Goal: Task Accomplishment & Management: Complete application form

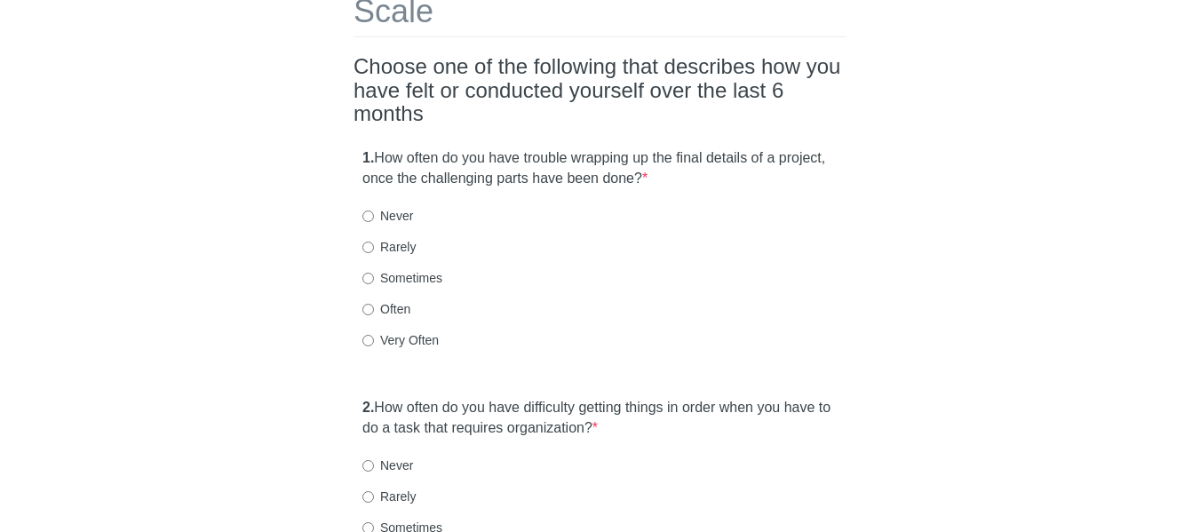
scroll to position [178, 0]
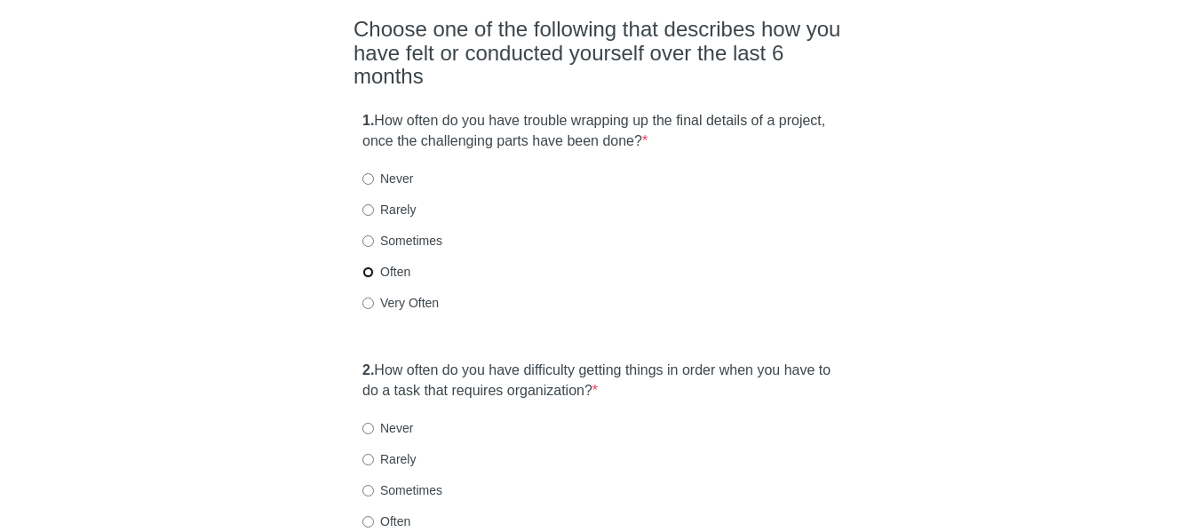
click at [371, 267] on input "Often" at bounding box center [369, 273] width 12 height 12
radio input "true"
click at [360, 352] on div "2. How often do you have difficulty getting things in order when you have to do…" at bounding box center [600, 470] width 493 height 236
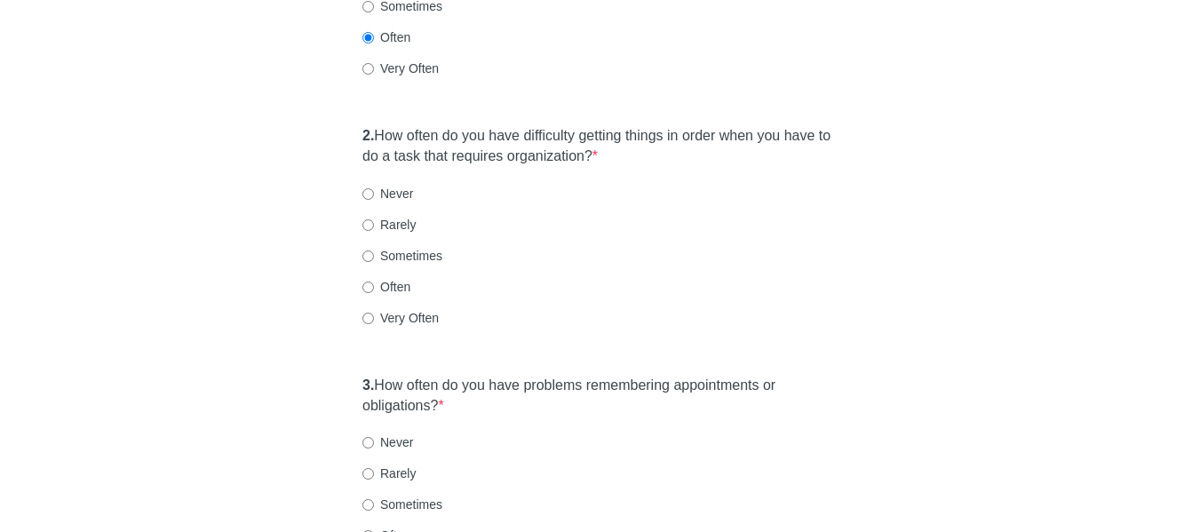
scroll to position [444, 0]
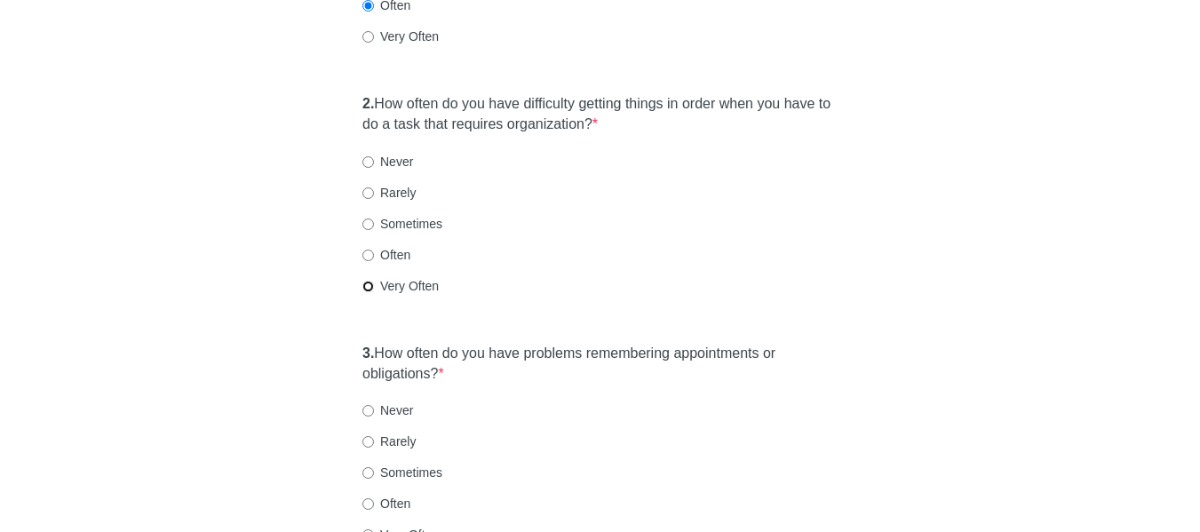
click at [371, 281] on input "Very Often" at bounding box center [369, 287] width 12 height 12
radio input "true"
click at [366, 298] on div "[MEDICAL_DATA] Self-Report Scale Choose one of the following that describes how…" at bounding box center [600, 475] width 520 height 1713
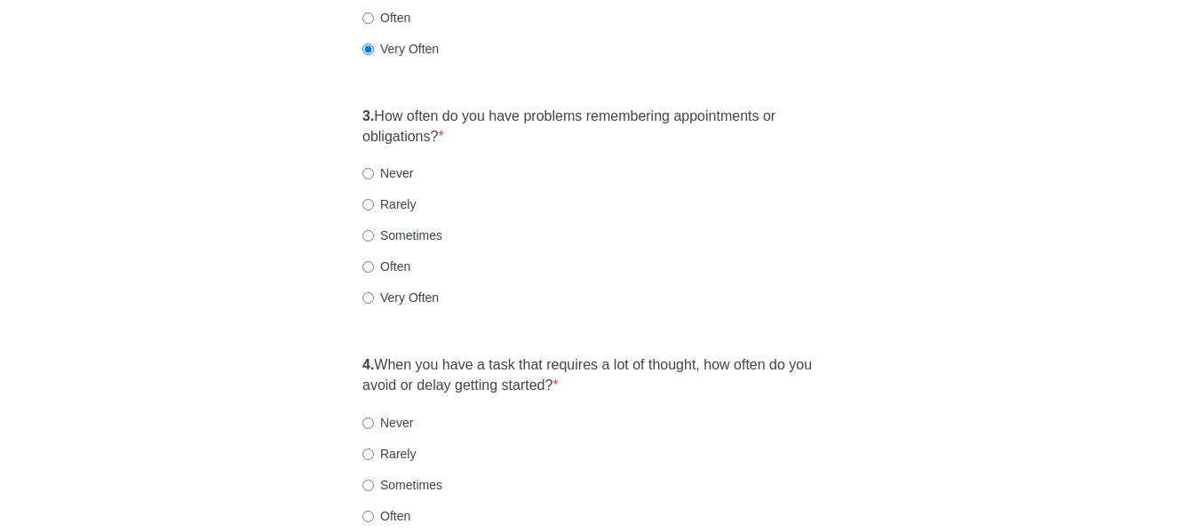
scroll to position [711, 0]
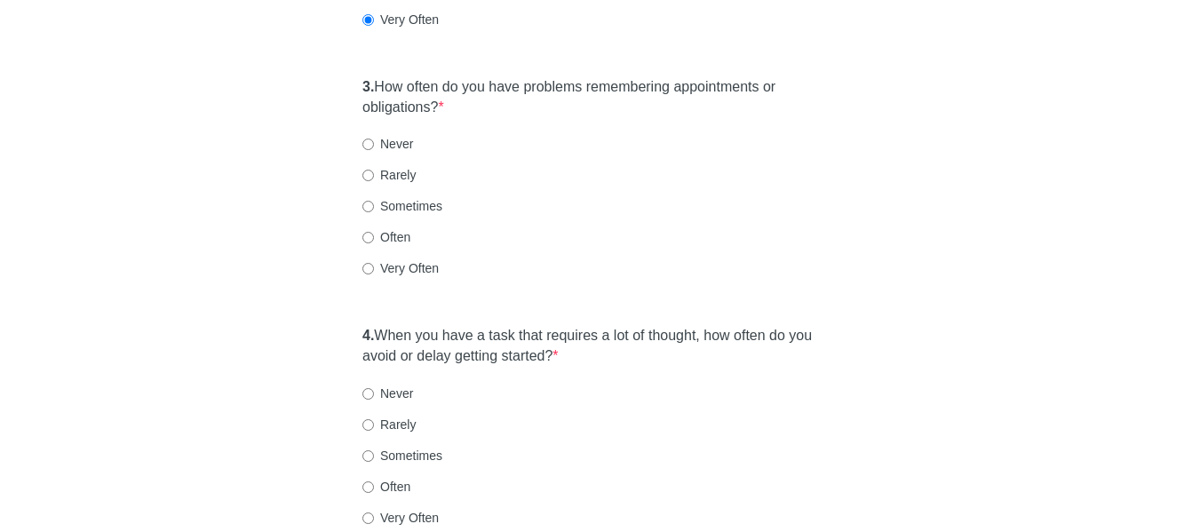
click at [352, 279] on div "[MEDICAL_DATA] Self-Report Scale Choose one of the following that describes how…" at bounding box center [600, 208] width 520 height 1713
click at [365, 232] on input "Often" at bounding box center [369, 238] width 12 height 12
radio input "true"
click at [347, 307] on div "[MEDICAL_DATA] Self-Report Scale Choose one of the following that describes how…" at bounding box center [600, 208] width 520 height 1713
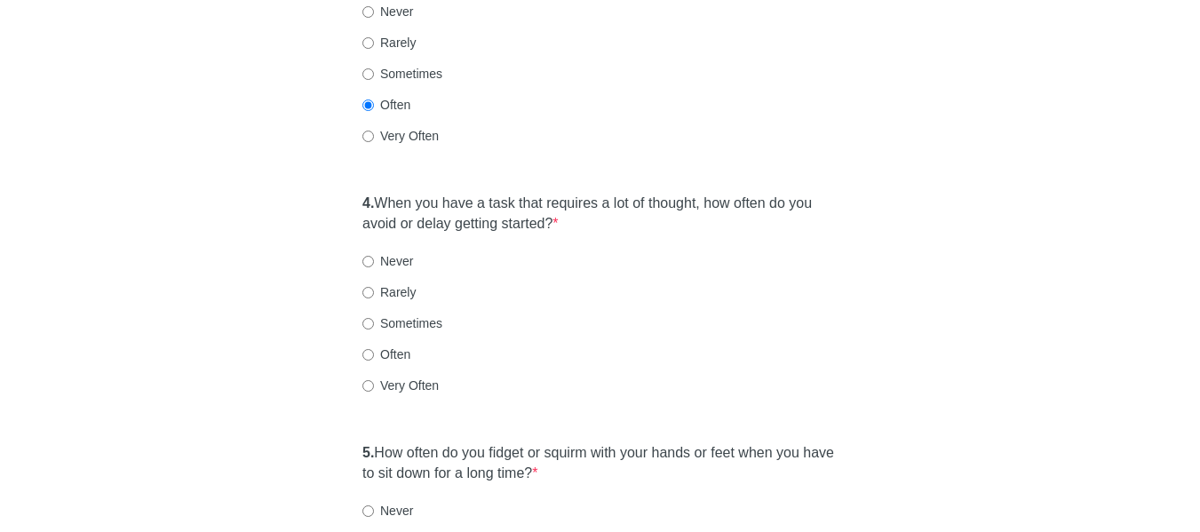
scroll to position [889, 0]
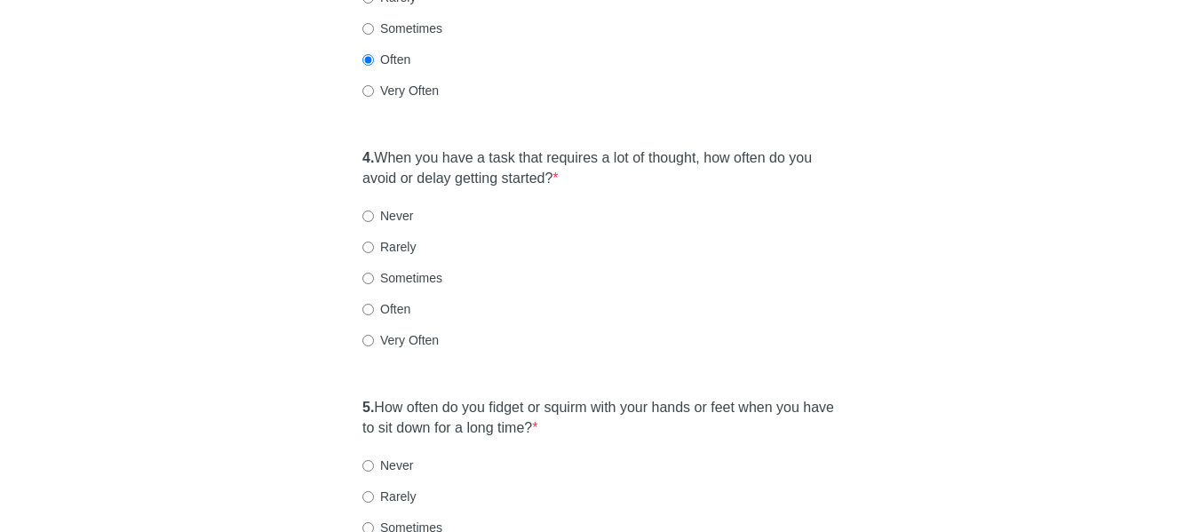
click at [362, 307] on div "4. When you have a task that requires a lot of thought, how often do you avoid …" at bounding box center [600, 258] width 493 height 236
click at [364, 335] on input "Very Often" at bounding box center [369, 341] width 12 height 12
radio input "true"
click at [336, 362] on div "[MEDICAL_DATA] Self-Report Scale Choose one of the following that describes how…" at bounding box center [601, 31] width 1040 height 1713
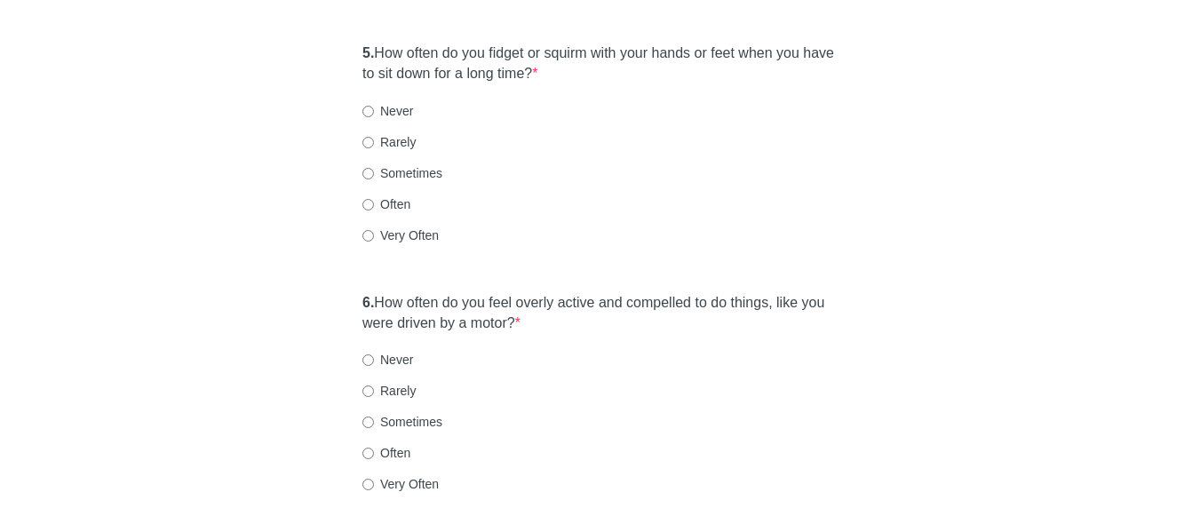
scroll to position [1244, 0]
click at [366, 167] on input "Sometimes" at bounding box center [369, 173] width 12 height 12
radio input "true"
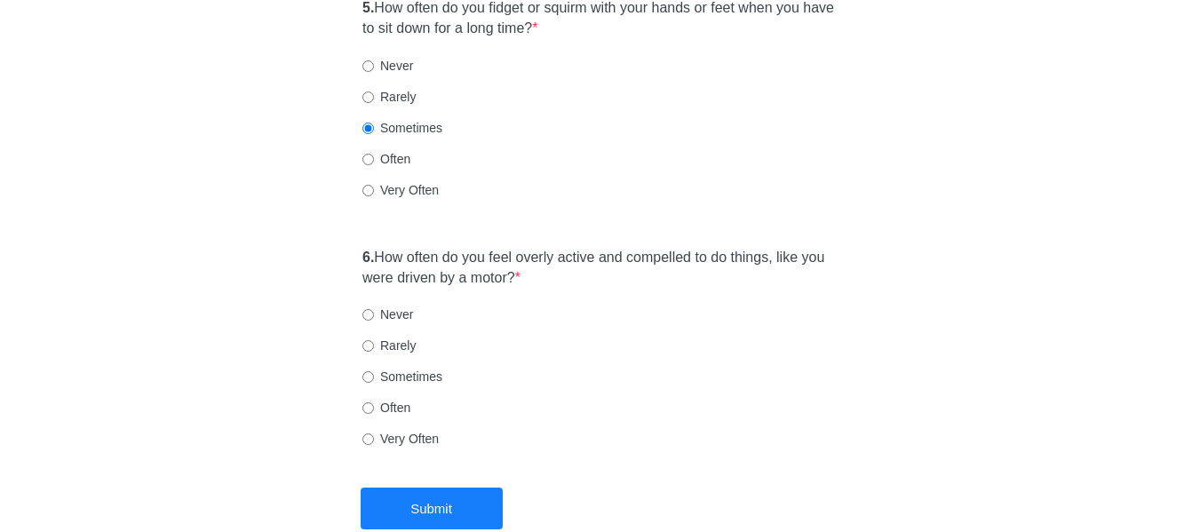
scroll to position [1333, 0]
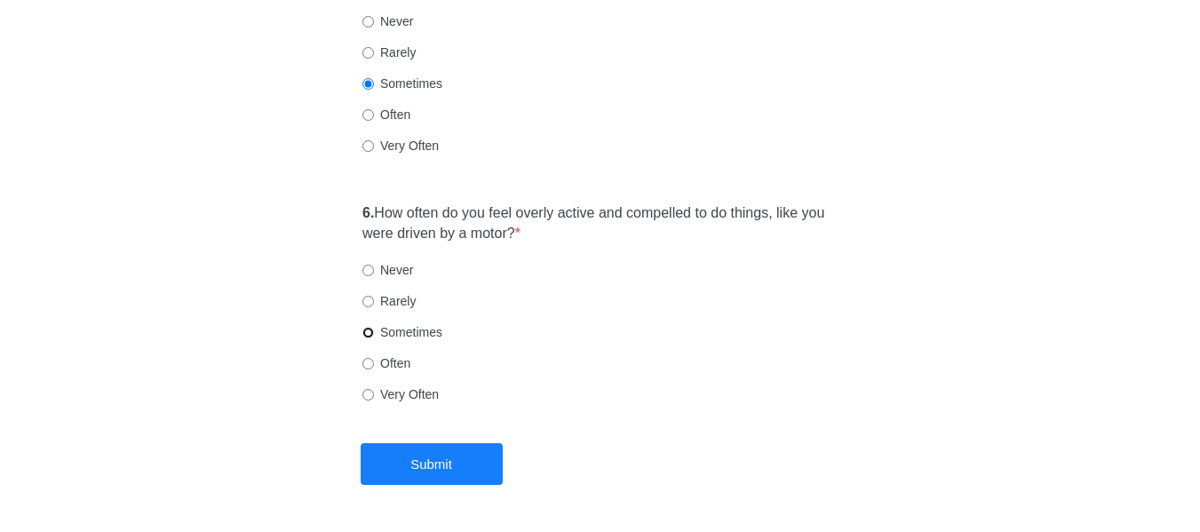
click at [373, 327] on input "Sometimes" at bounding box center [369, 333] width 12 height 12
radio input "true"
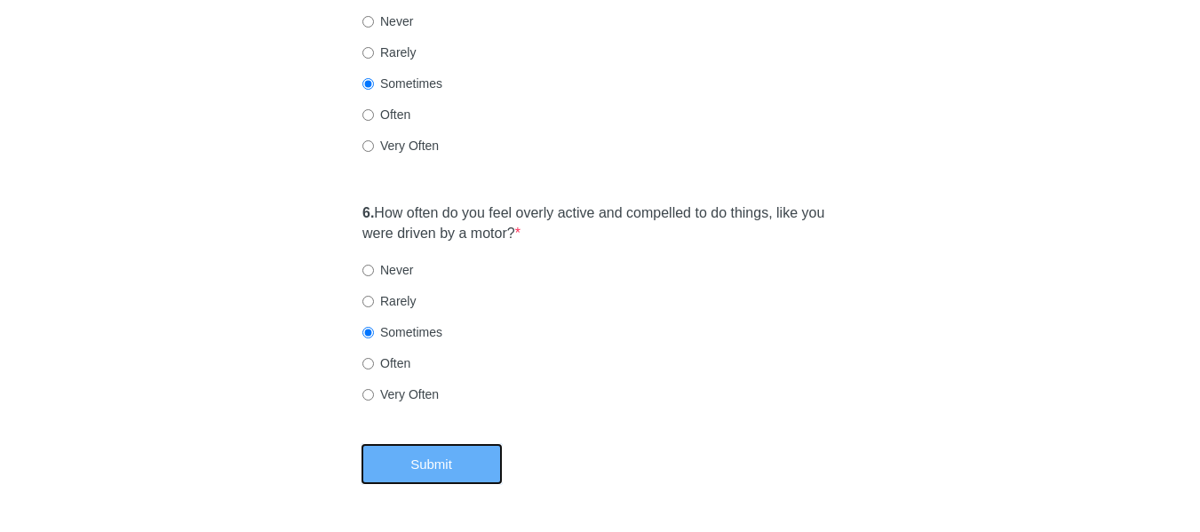
click at [439, 443] on button "Submit" at bounding box center [432, 464] width 142 height 42
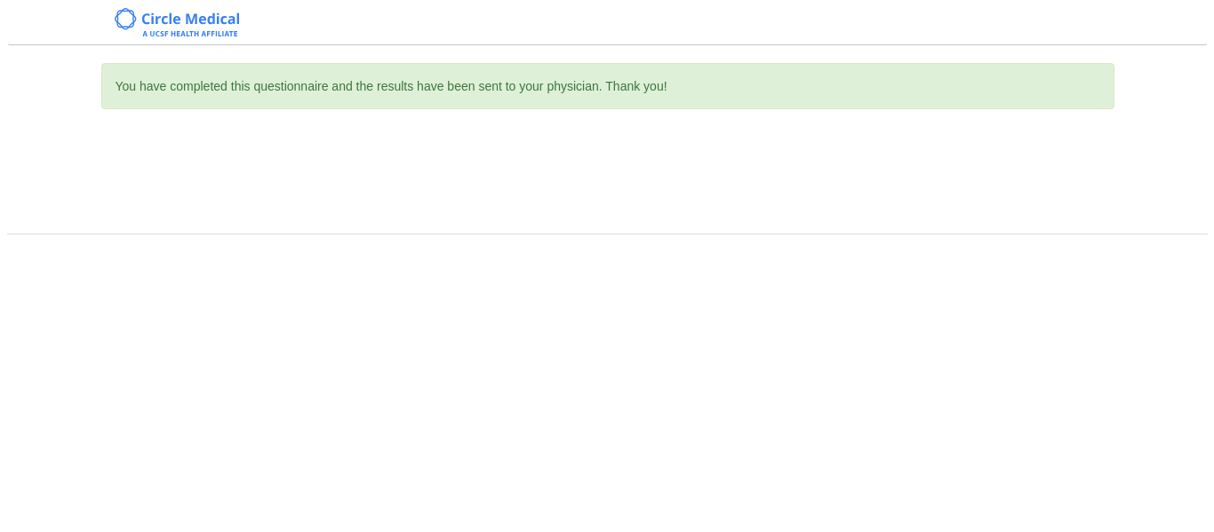
scroll to position [0, 0]
